Goal: Task Accomplishment & Management: Manage account settings

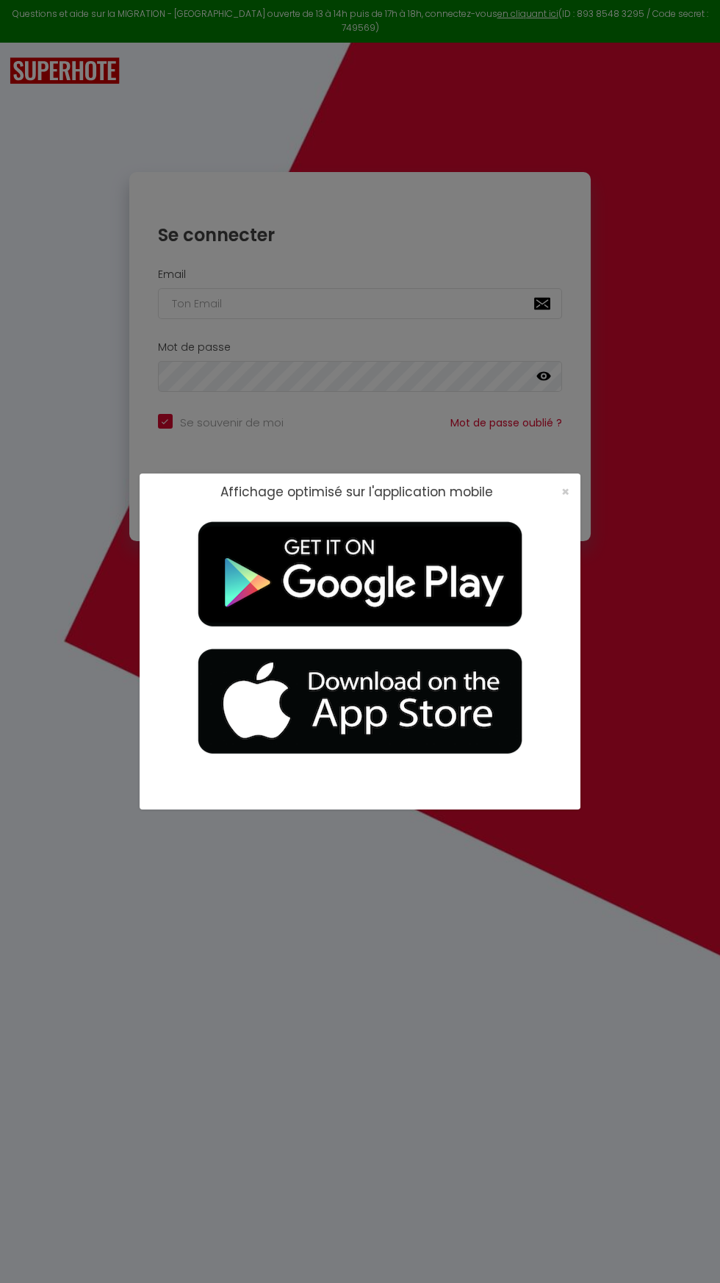
click at [599, 504] on div "Affichage optimisé sur l'application mobile ×" at bounding box center [360, 641] width 720 height 1283
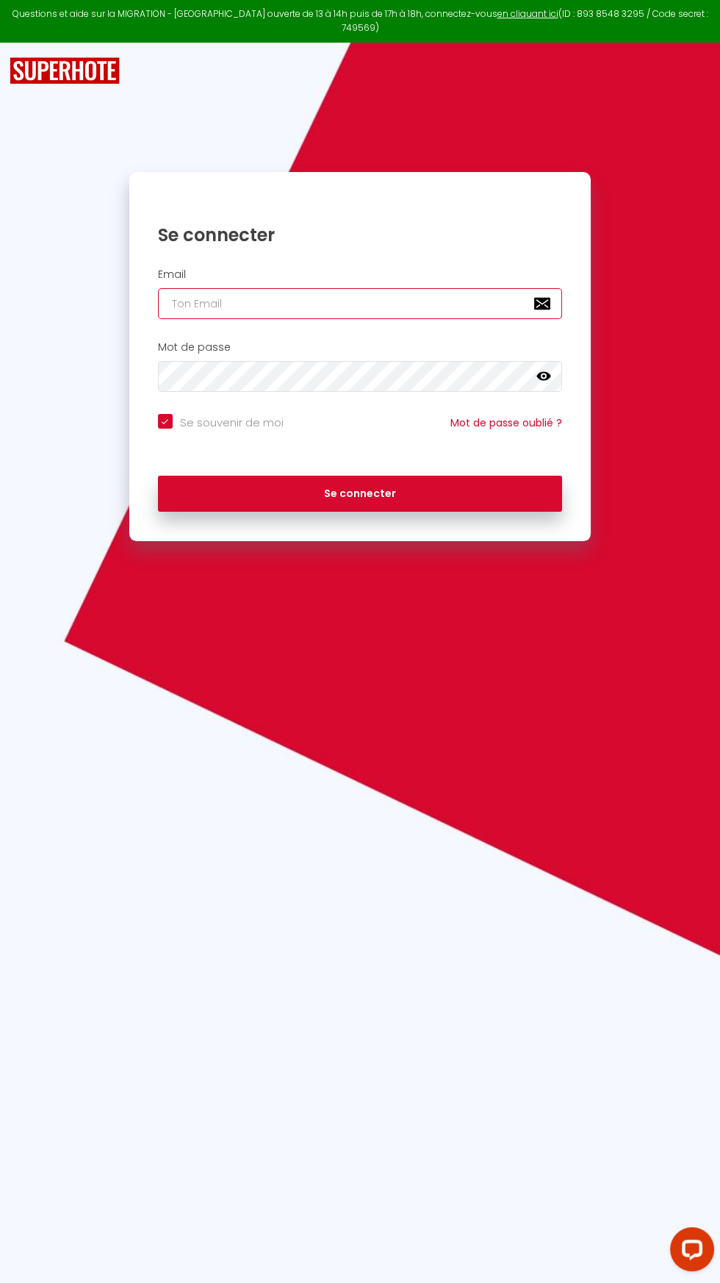
click at [437, 288] on input "email" at bounding box center [360, 303] width 405 height 31
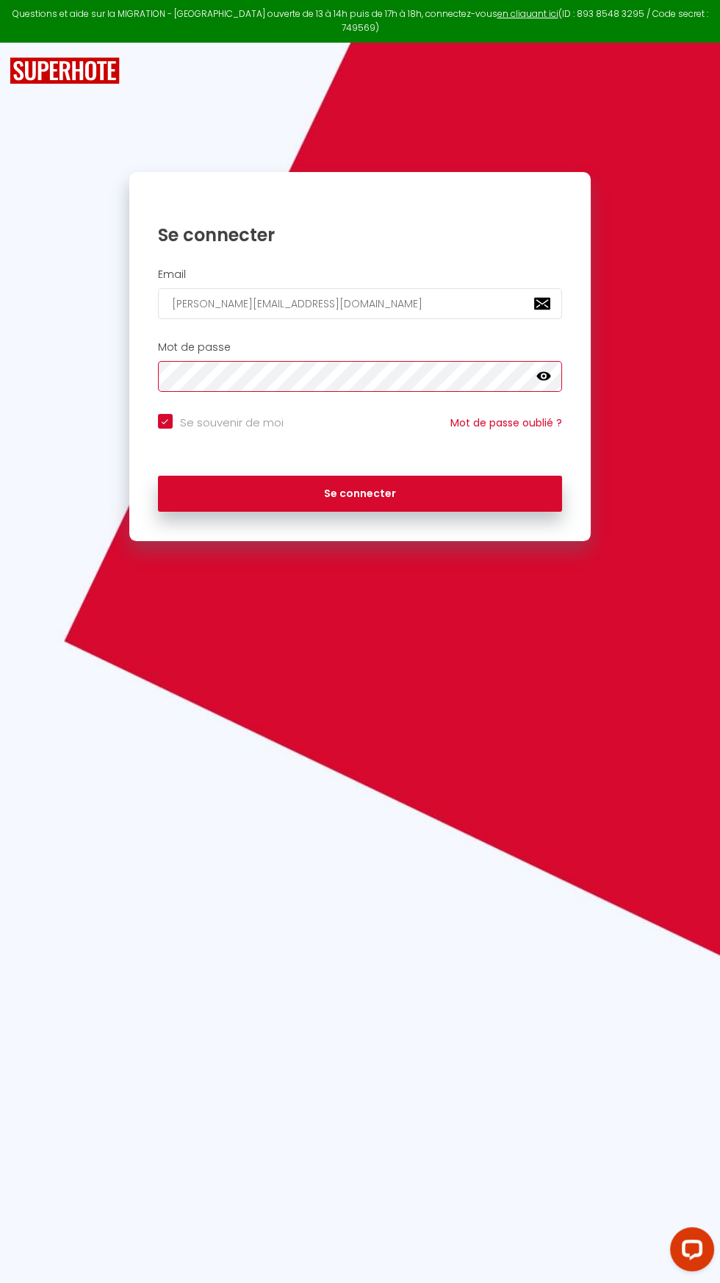
click button "Se connecter" at bounding box center [360, 494] width 405 height 37
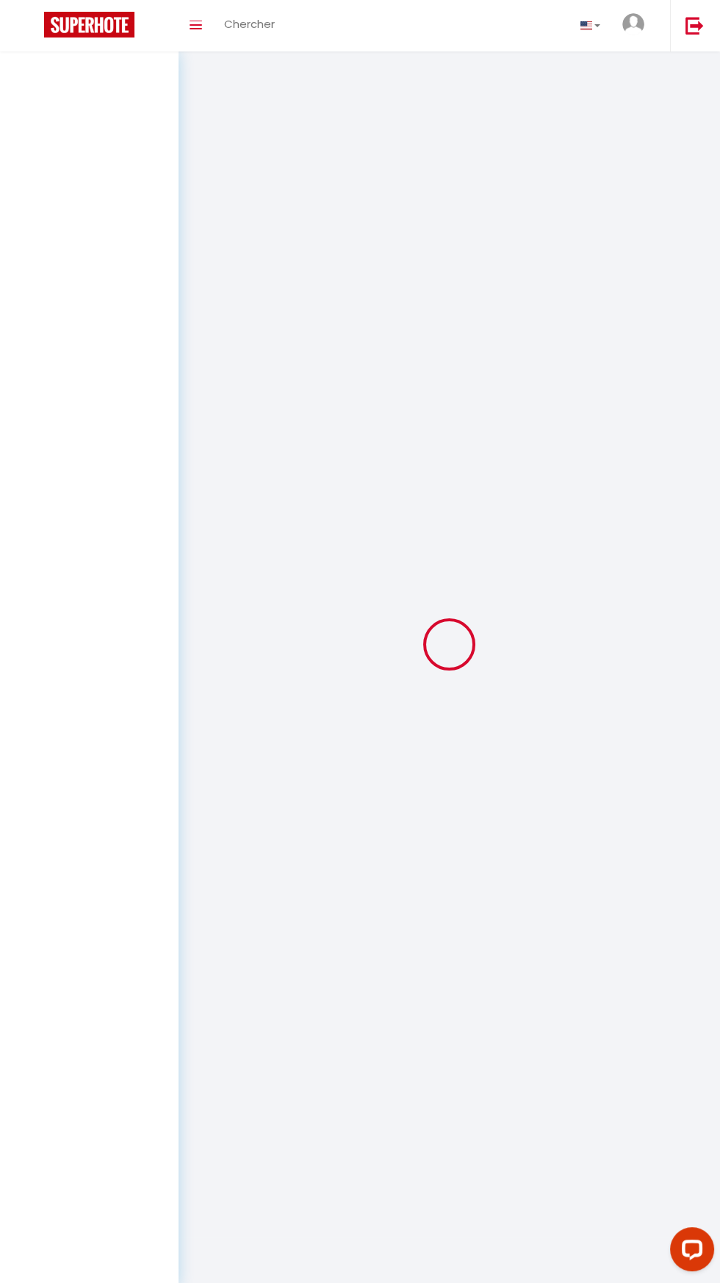
click at [479, 516] on div at bounding box center [449, 644] width 507 height 1151
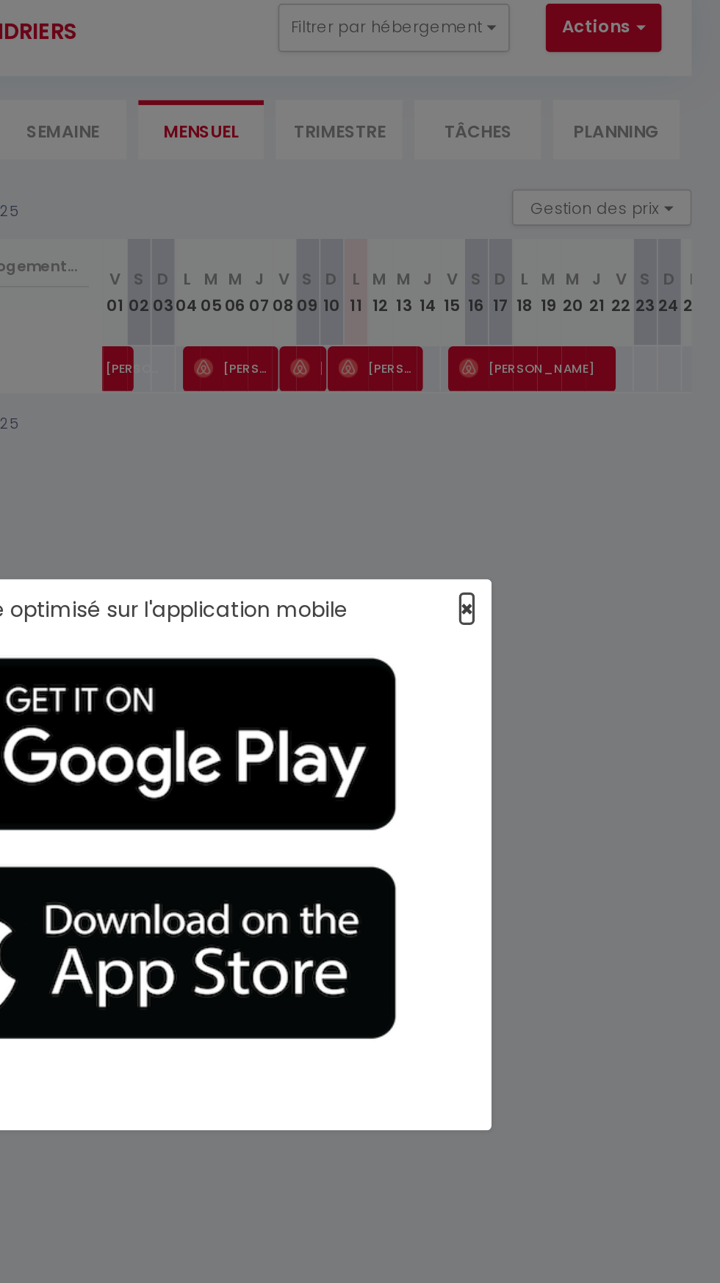
click at [565, 496] on span "×" at bounding box center [566, 491] width 8 height 18
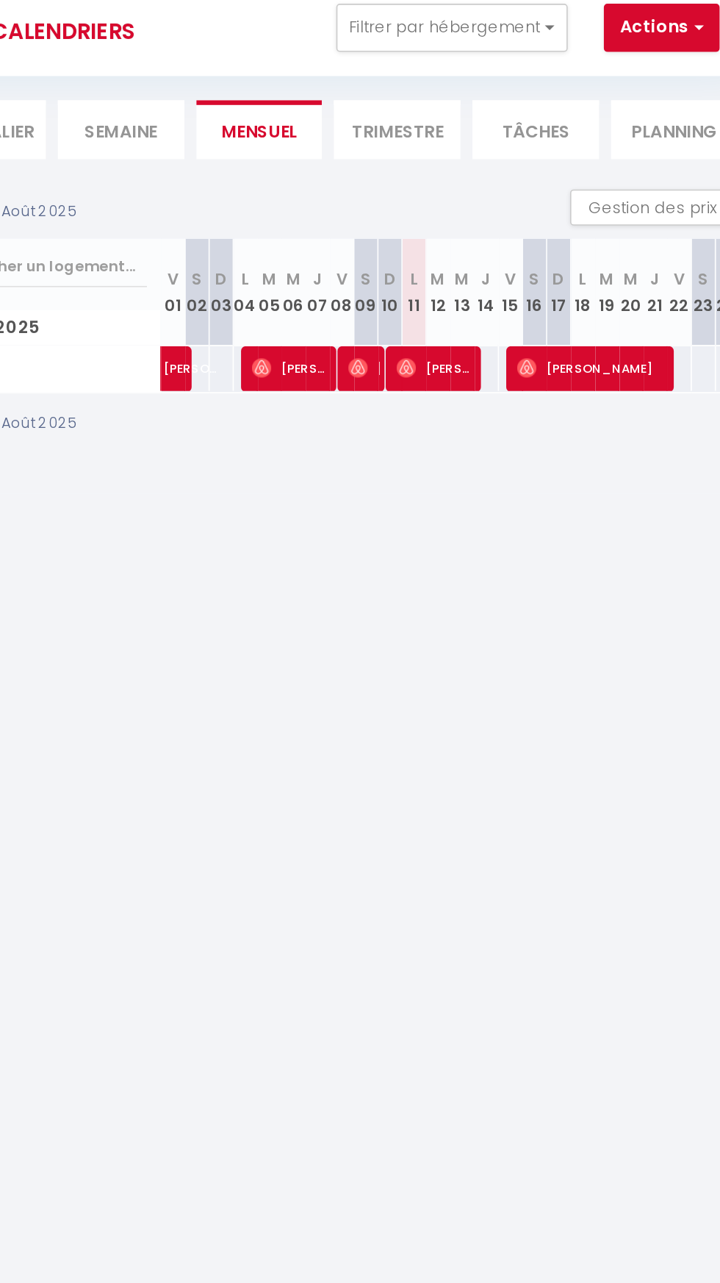
click at [327, 199] on li "Semaine" at bounding box center [319, 200] width 77 height 36
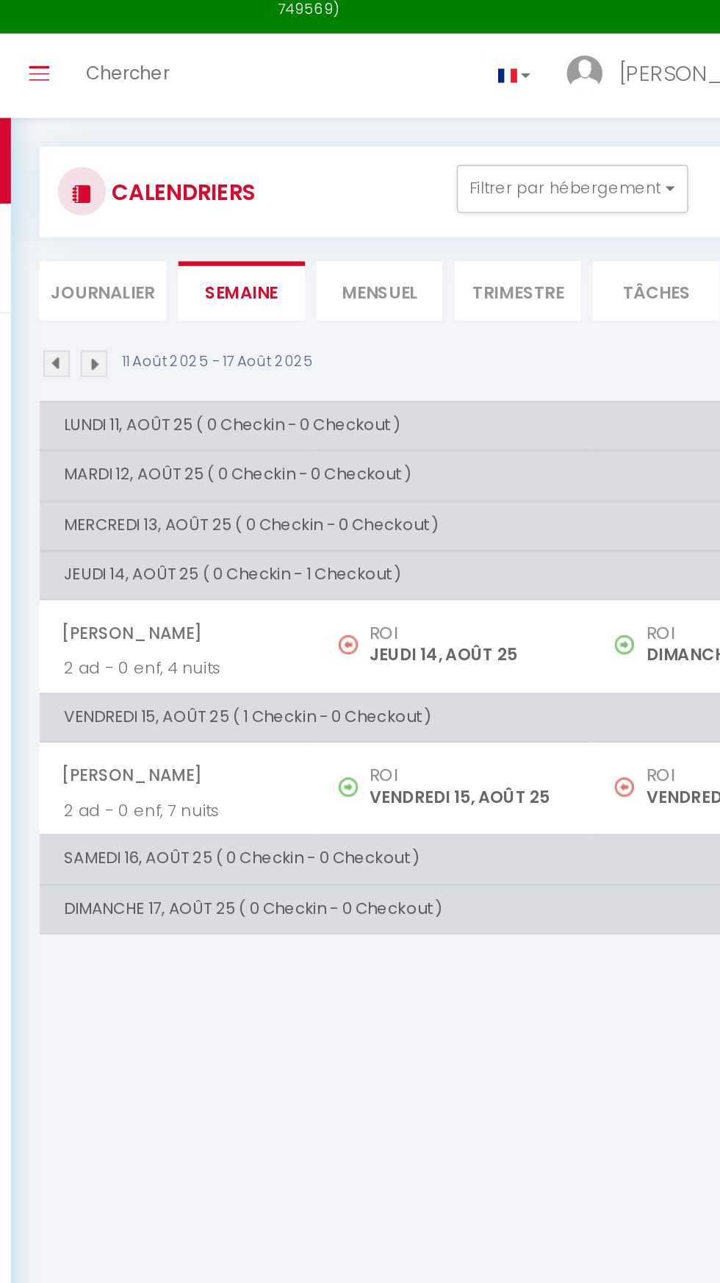
click at [233, 244] on img at bounding box center [229, 244] width 16 height 16
